Goal: Check status: Check status

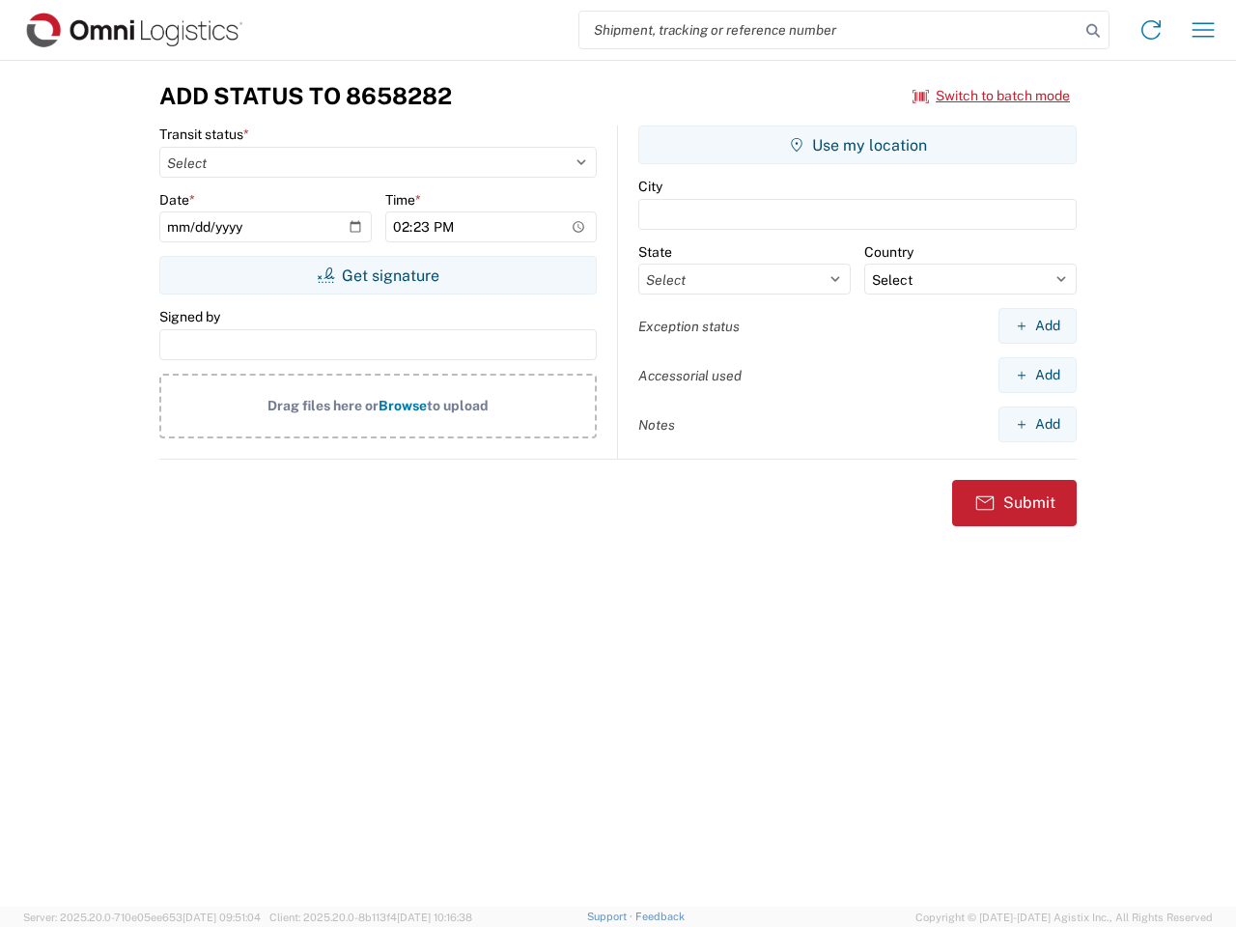
click at [830, 30] on input "search" at bounding box center [829, 30] width 500 height 37
click at [1093, 31] on icon at bounding box center [1093, 30] width 27 height 27
click at [1151, 30] on icon at bounding box center [1151, 29] width 31 height 31
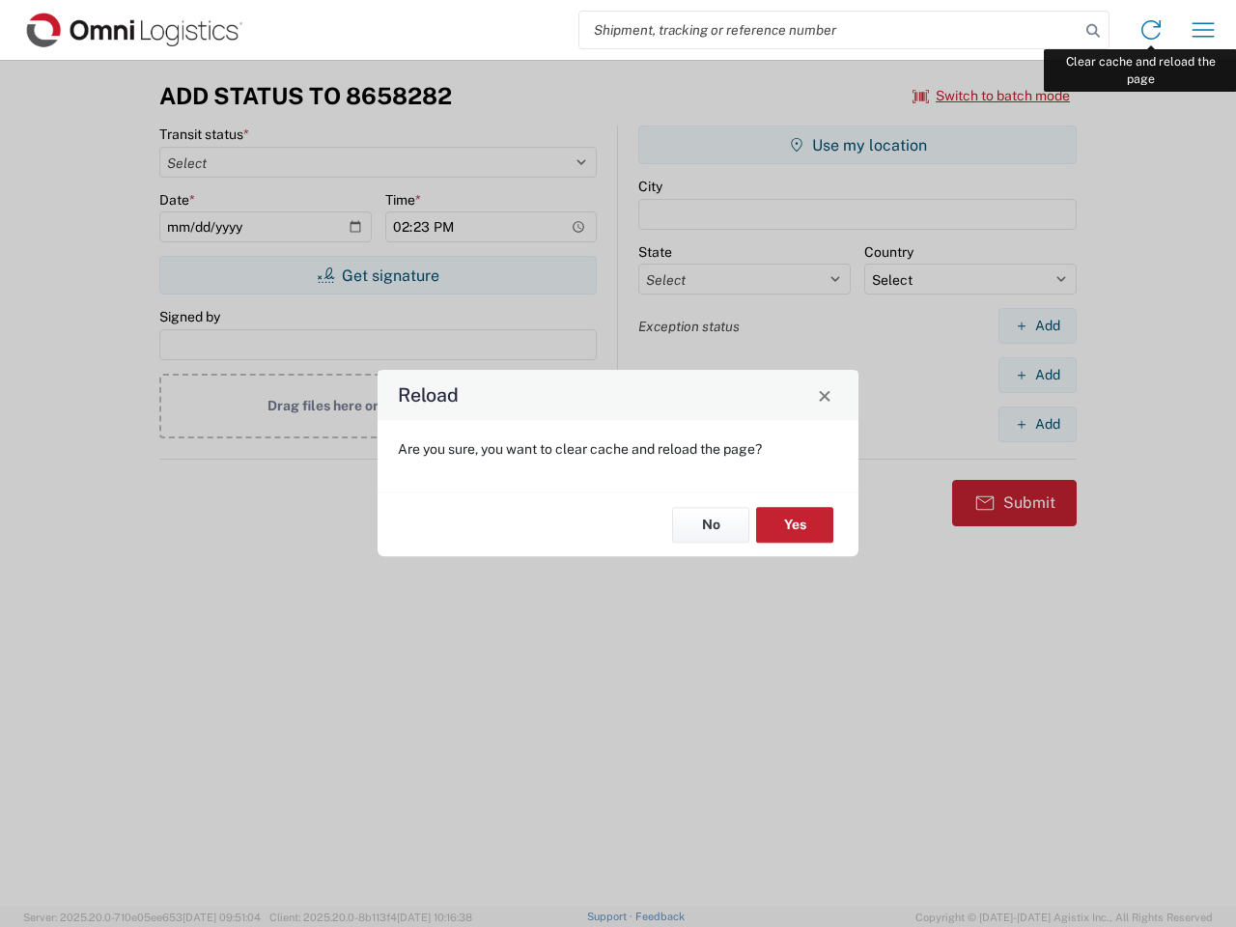
click at [1203, 30] on div "Reload Are you sure, you want to clear cache and reload the page? No Yes" at bounding box center [618, 463] width 1236 height 927
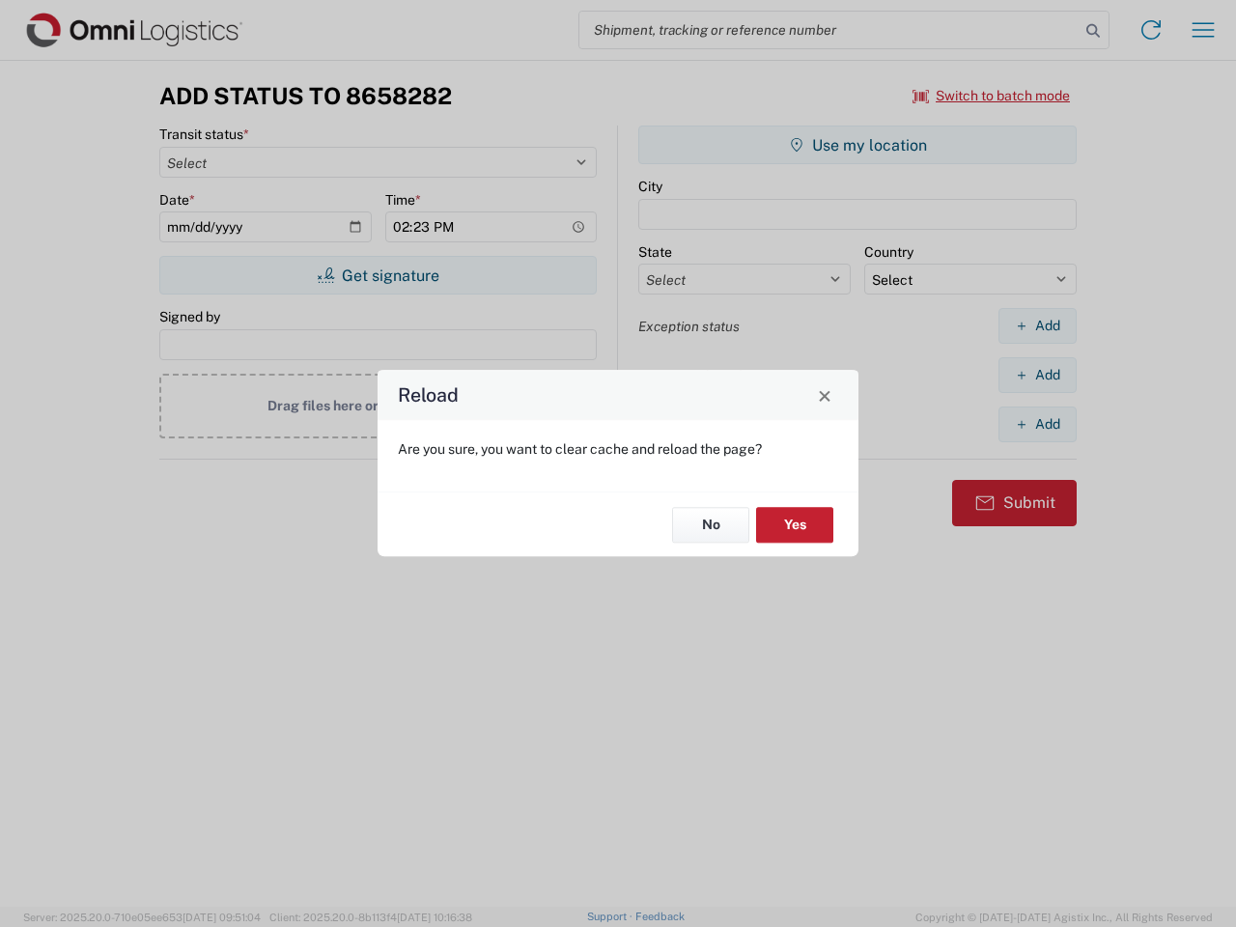
click at [992, 96] on div "Reload Are you sure, you want to clear cache and reload the page? No Yes" at bounding box center [618, 463] width 1236 height 927
click at [378, 275] on div "Reload Are you sure, you want to clear cache and reload the page? No Yes" at bounding box center [618, 463] width 1236 height 927
click at [858, 145] on div "Reload Are you sure, you want to clear cache and reload the page? No Yes" at bounding box center [618, 463] width 1236 height 927
click at [1037, 325] on div "Reload Are you sure, you want to clear cache and reload the page? No Yes" at bounding box center [618, 463] width 1236 height 927
click at [1037, 375] on div "Reload Are you sure, you want to clear cache and reload the page? No Yes" at bounding box center [618, 463] width 1236 height 927
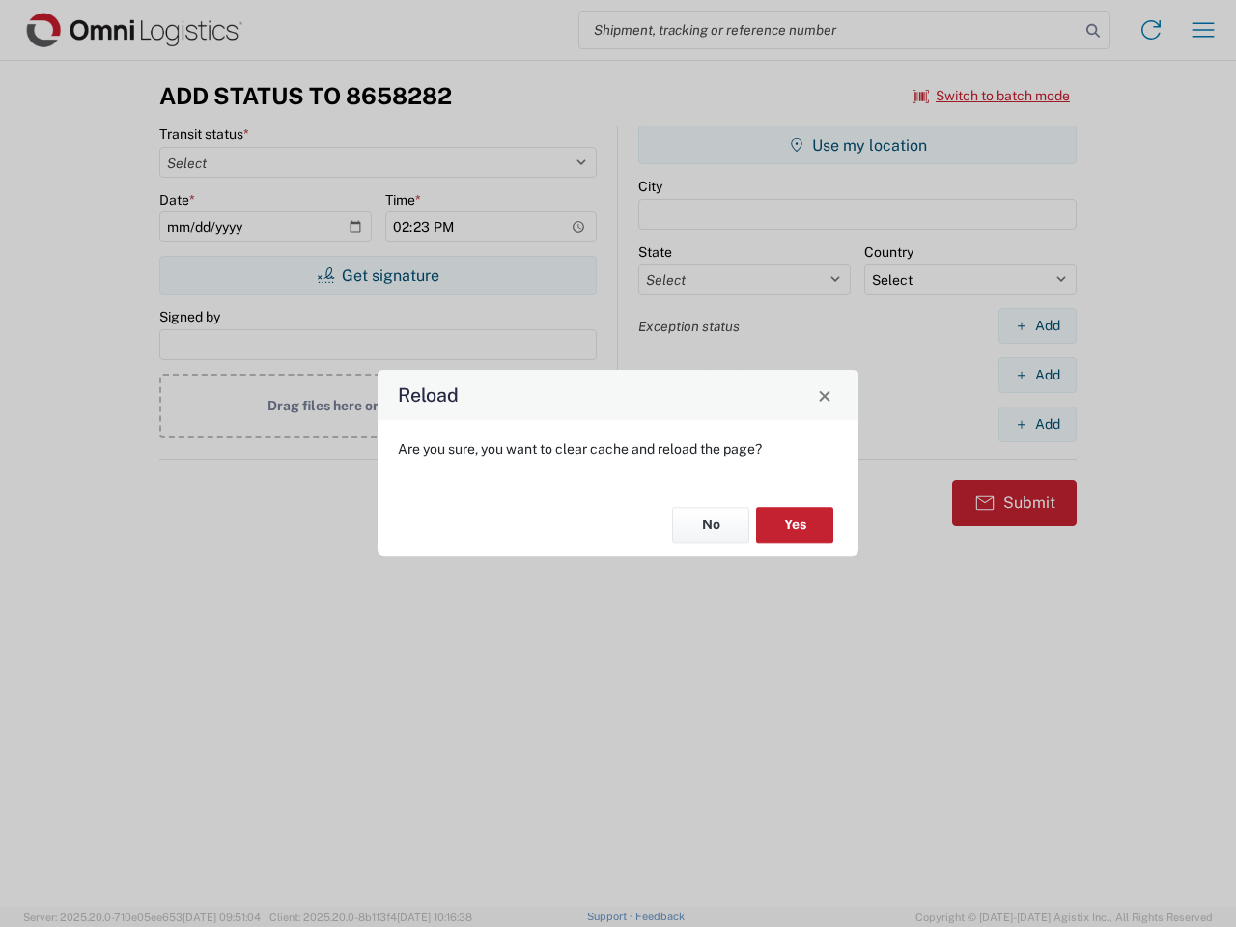
click at [1037, 424] on div "Reload Are you sure, you want to clear cache and reload the page? No Yes" at bounding box center [618, 463] width 1236 height 927
